Goal: Task Accomplishment & Management: Use online tool/utility

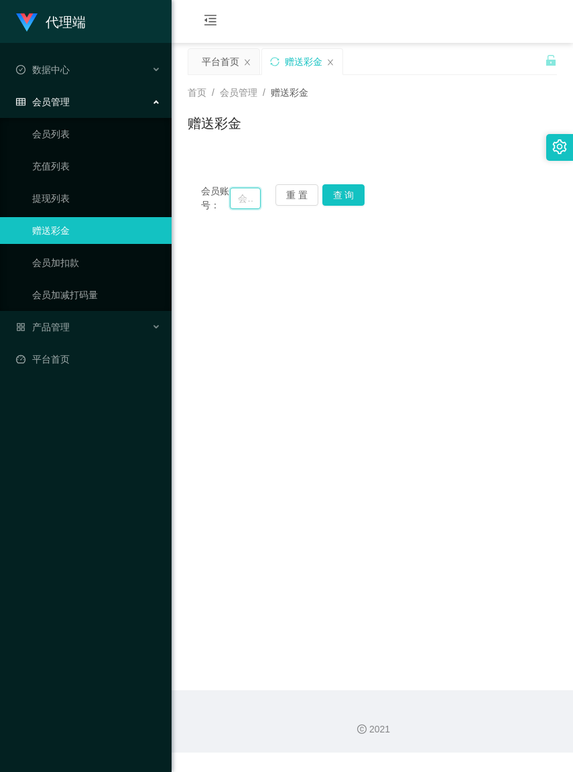
click at [234, 204] on input "text" at bounding box center [245, 198] width 30 height 21
click at [232, 203] on input "text" at bounding box center [245, 198] width 30 height 21
paste input "kikitan198"
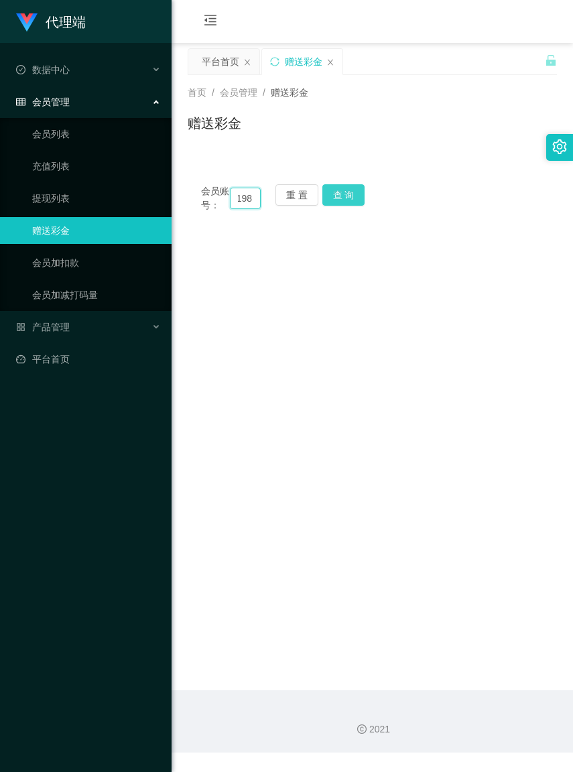
type input "kikitan198"
click at [350, 194] on button "查 询" at bounding box center [343, 194] width 43 height 21
click at [252, 205] on input "kikitan198" at bounding box center [245, 198] width 30 height 21
click at [292, 196] on button "重 置" at bounding box center [296, 194] width 43 height 21
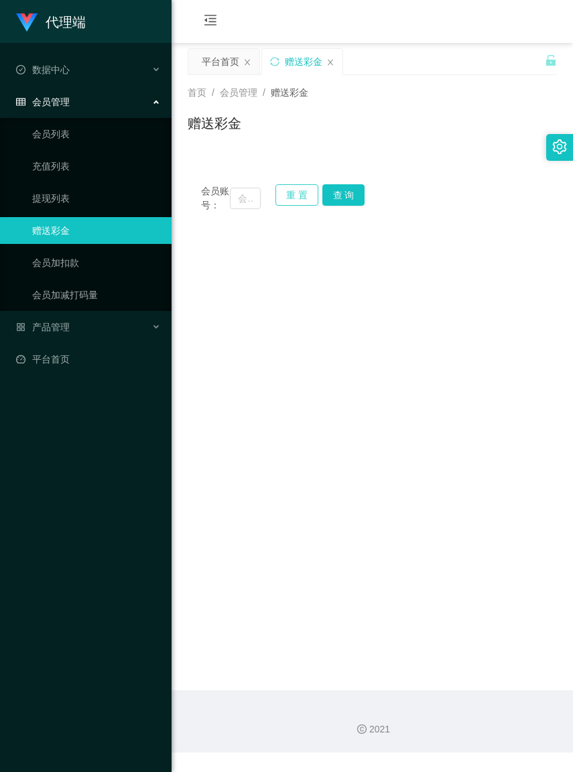
click at [292, 196] on button "重 置" at bounding box center [296, 194] width 43 height 21
click at [289, 275] on main "关闭左侧 关闭右侧 关闭其它 刷新页面 平台首页 赠送彩金 首页 / 会员管理 / 赠送彩金 / 赠送彩金 会员账号： 重 置 查 询 会员账号 fongng…" at bounding box center [371, 366] width 401 height 647
click at [286, 195] on button "重 置" at bounding box center [296, 194] width 43 height 21
click at [238, 202] on input "text" at bounding box center [245, 198] width 30 height 21
click at [233, 202] on input "text" at bounding box center [245, 198] width 30 height 21
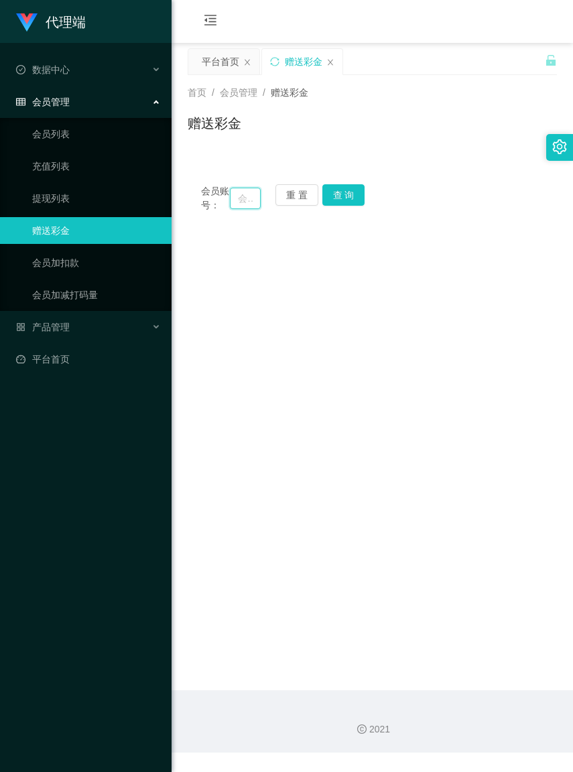
paste input "kikitan3198"
type input "kikitan3198"
click at [343, 196] on button "查 询" at bounding box center [343, 194] width 43 height 21
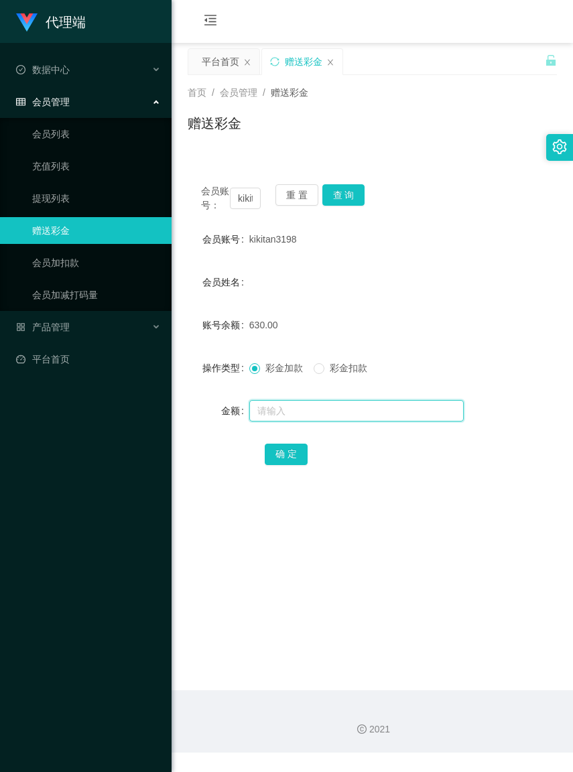
click at [303, 421] on input "text" at bounding box center [356, 410] width 214 height 21
type input "130"
click at [330, 373] on span "彩金扣款" at bounding box center [348, 367] width 48 height 11
click at [301, 465] on button "确 定" at bounding box center [286, 453] width 43 height 21
